Goal: Navigation & Orientation: Find specific page/section

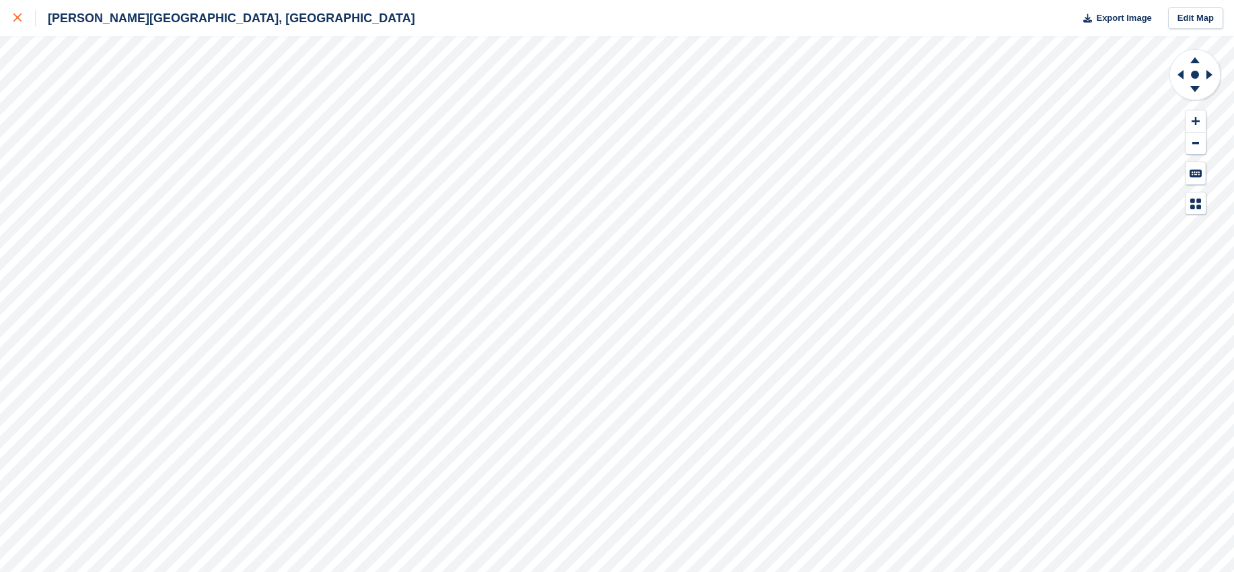
click at [11, 10] on link at bounding box center [18, 18] width 36 height 36
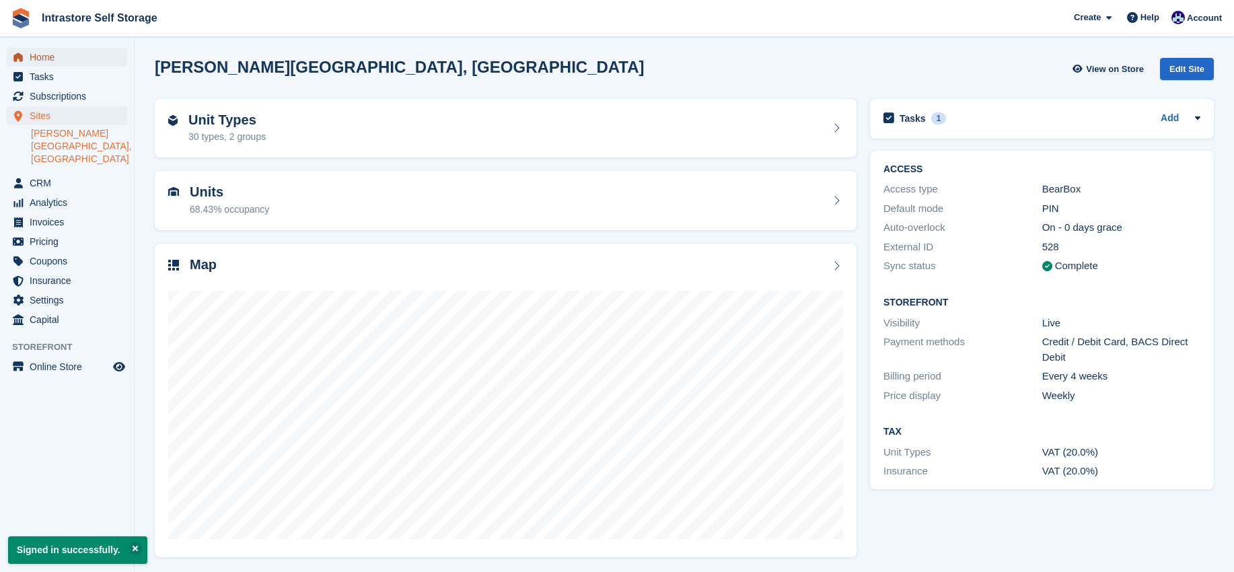
click at [46, 61] on span "Home" at bounding box center [70, 57] width 81 height 19
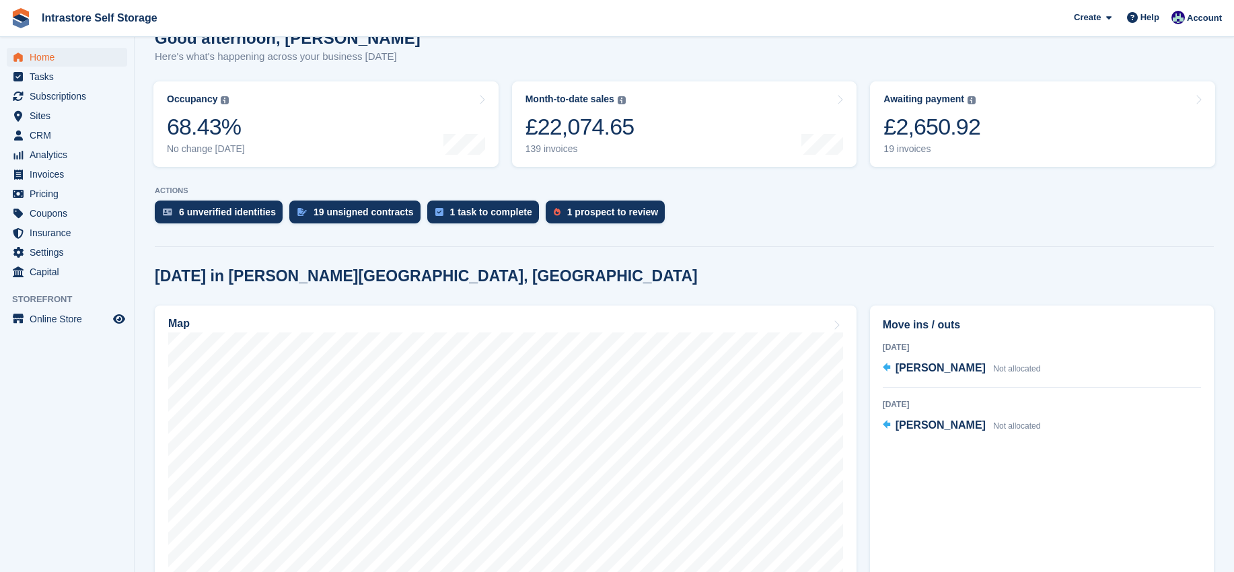
scroll to position [135, 0]
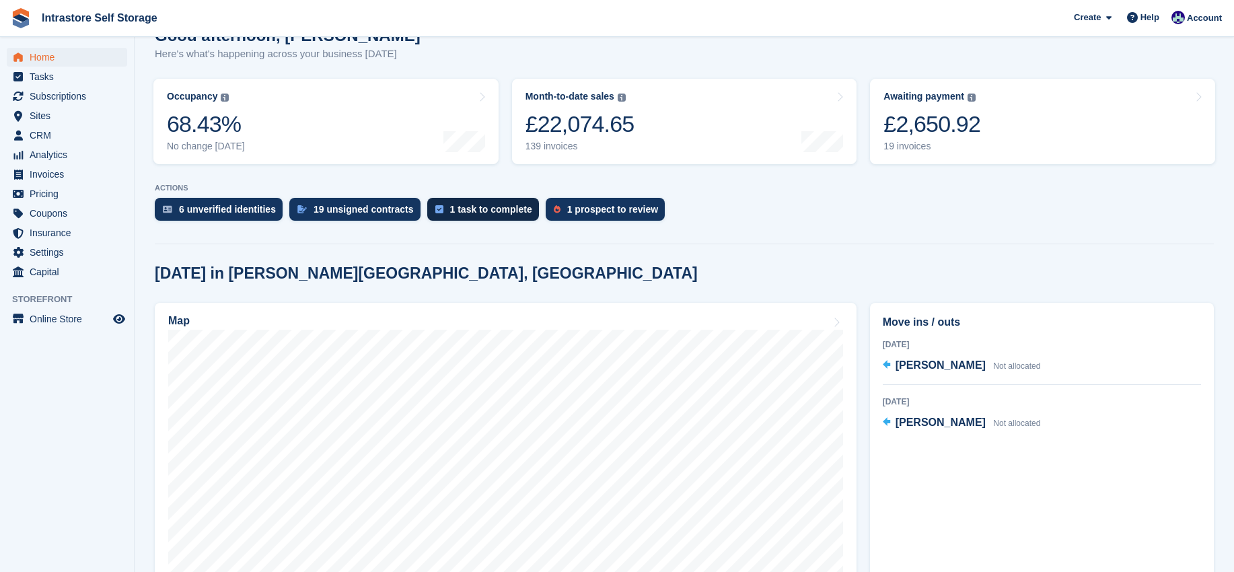
click at [476, 209] on div "1 task to complete" at bounding box center [491, 209] width 82 height 11
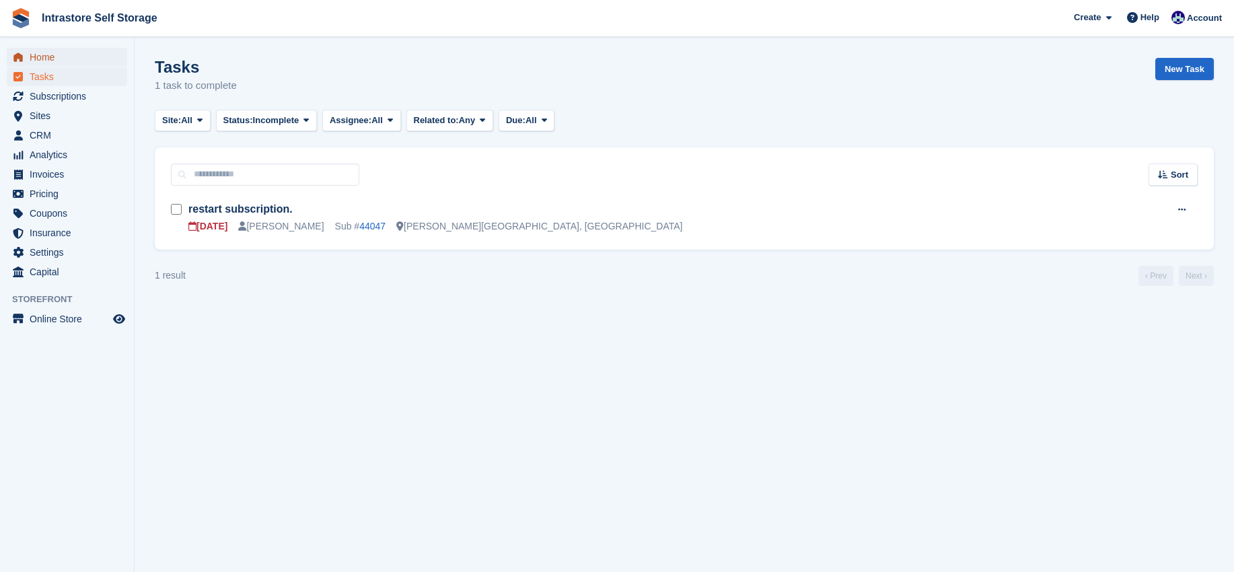
click at [57, 48] on span "Home" at bounding box center [70, 57] width 81 height 19
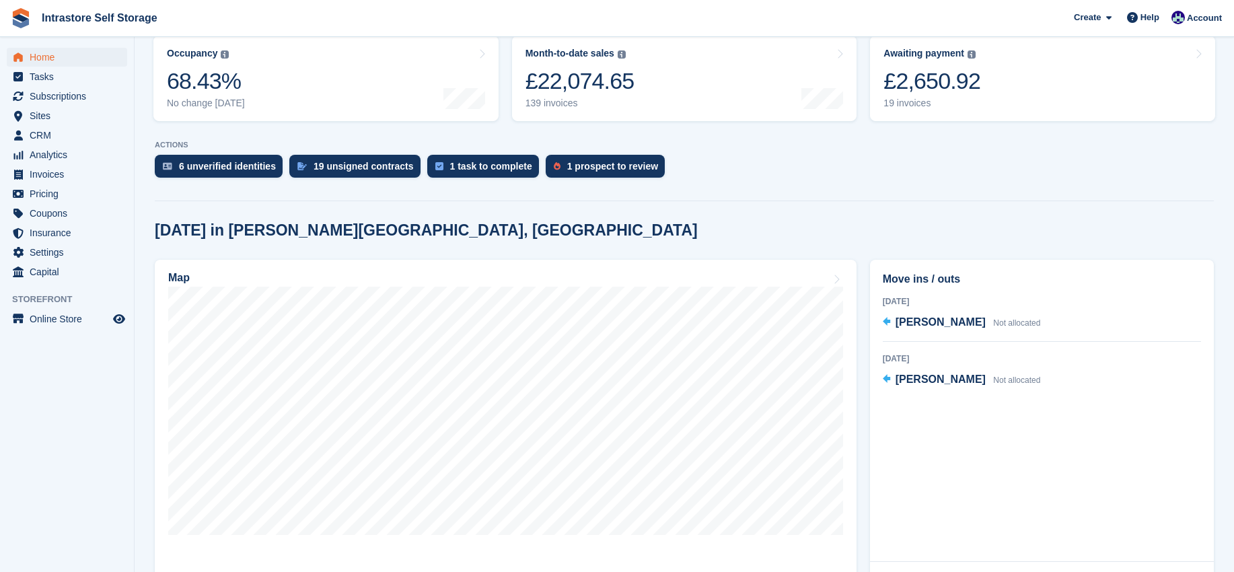
scroll to position [233, 0]
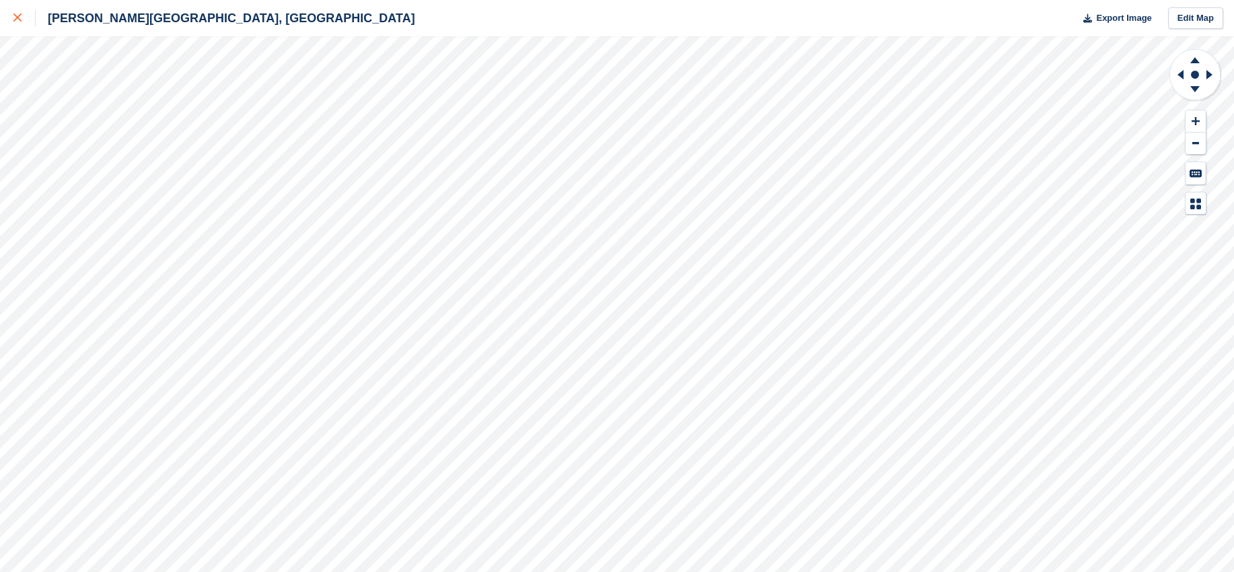
click at [20, 20] on icon at bounding box center [17, 17] width 8 height 8
